Goal: Task Accomplishment & Management: Use online tool/utility

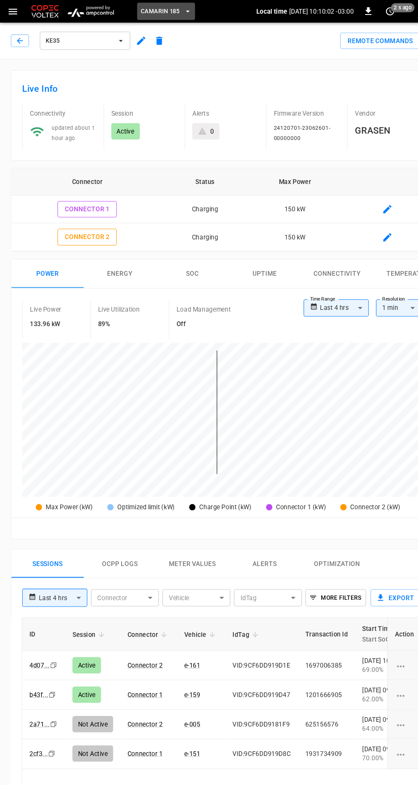
click at [167, 14] on span "Camarin 185" at bounding box center [151, 11] width 37 height 10
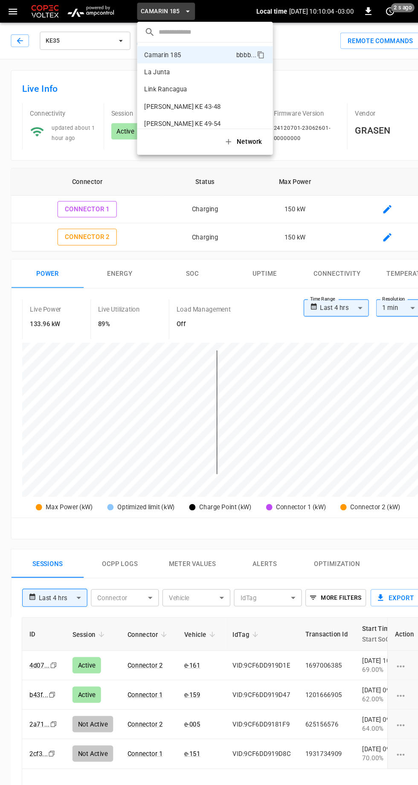
click at [194, 98] on p "[PERSON_NAME] KE 43-48" at bounding box center [177, 100] width 83 height 9
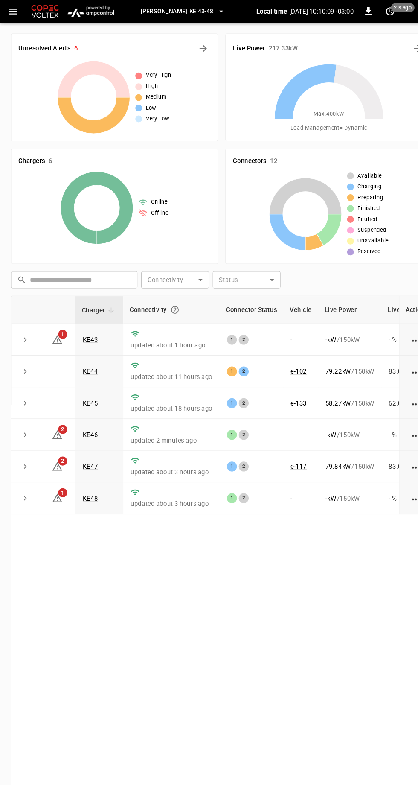
click at [92, 318] on link "KE43" at bounding box center [85, 320] width 15 height 7
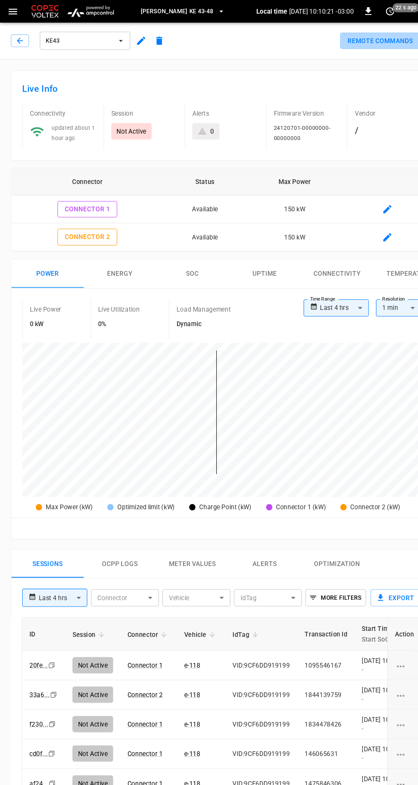
click at [361, 38] on button "Remote Commands" at bounding box center [364, 39] width 87 height 16
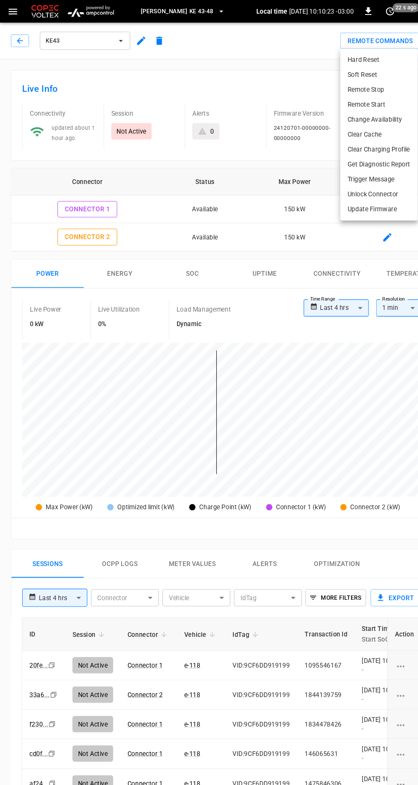
click at [366, 53] on li "Hard Reset" at bounding box center [357, 56] width 73 height 14
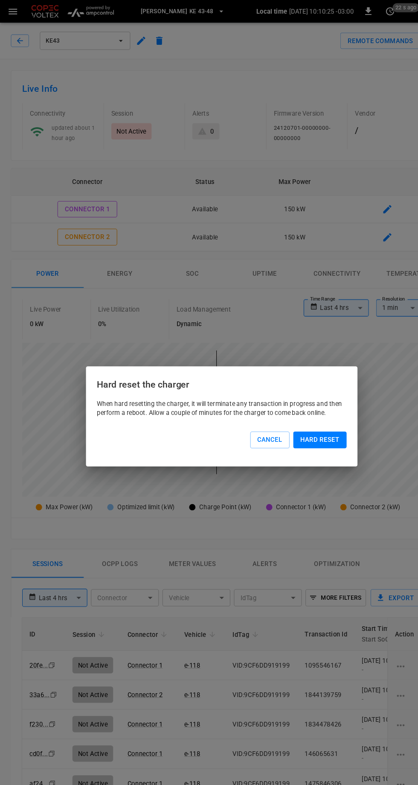
click at [317, 417] on button "Hard reset" at bounding box center [301, 415] width 50 height 16
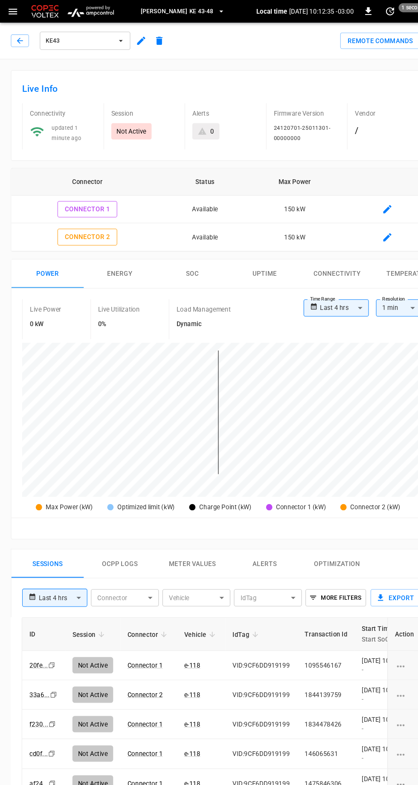
scroll to position [7, 0]
